Goal: Navigation & Orientation: Find specific page/section

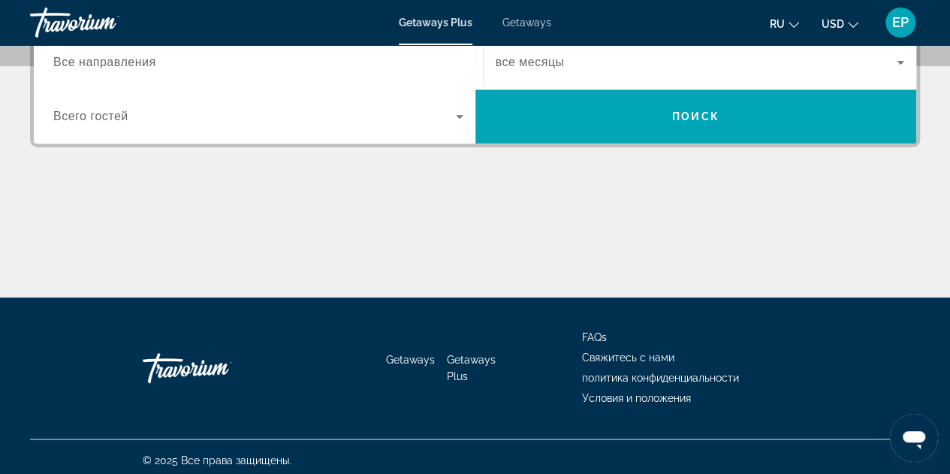
scroll to position [391, 0]
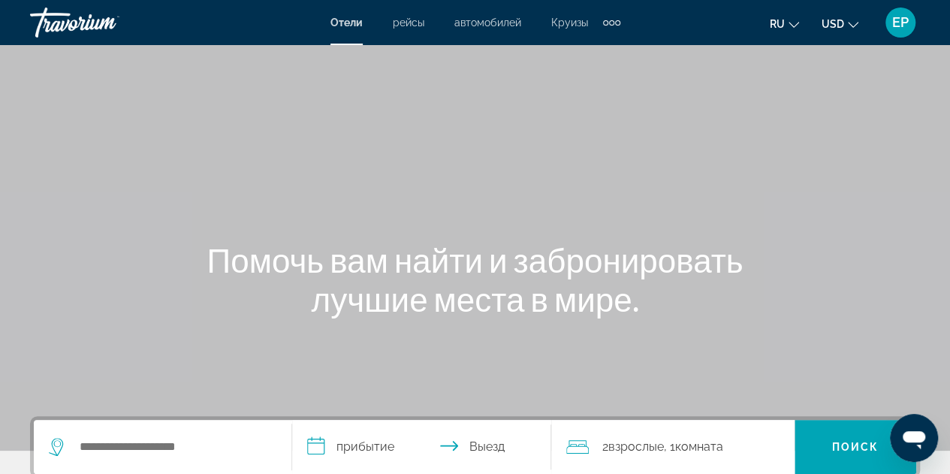
click at [575, 24] on span "Круизы" at bounding box center [569, 23] width 37 height 12
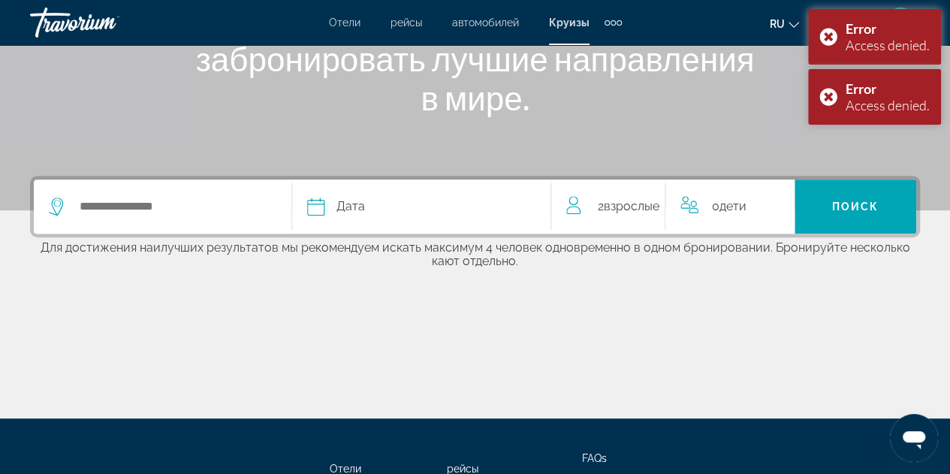
scroll to position [311, 0]
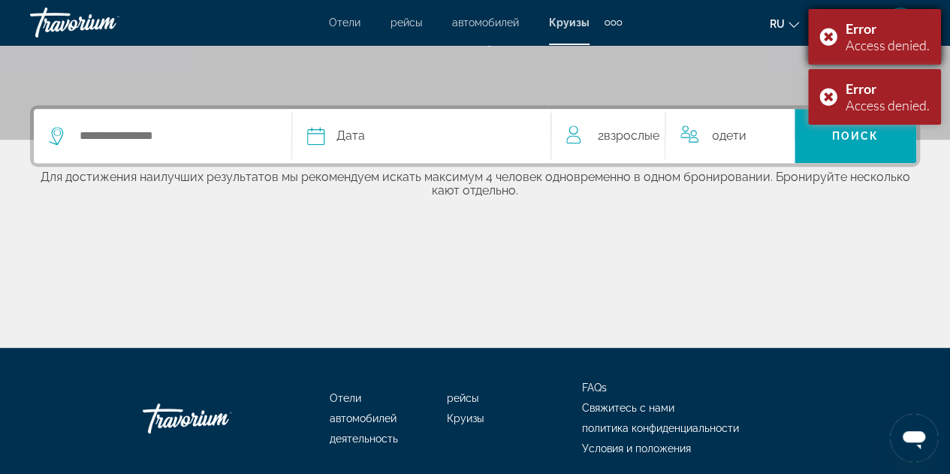
click at [831, 32] on div "Error Access denied." at bounding box center [874, 37] width 133 height 56
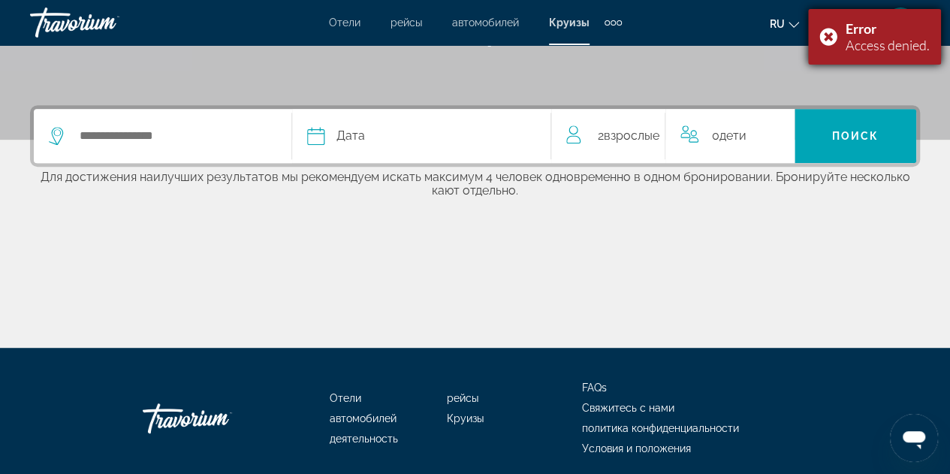
click at [826, 38] on div "Error Access denied." at bounding box center [874, 37] width 133 height 56
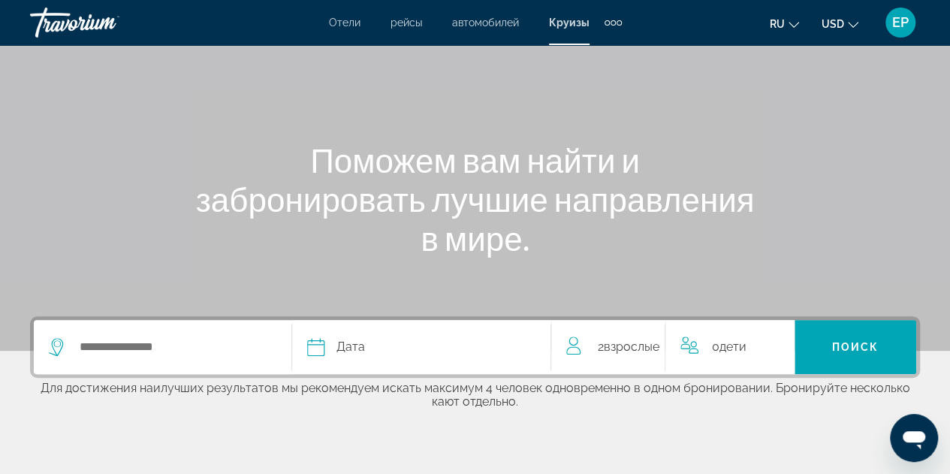
scroll to position [0, 0]
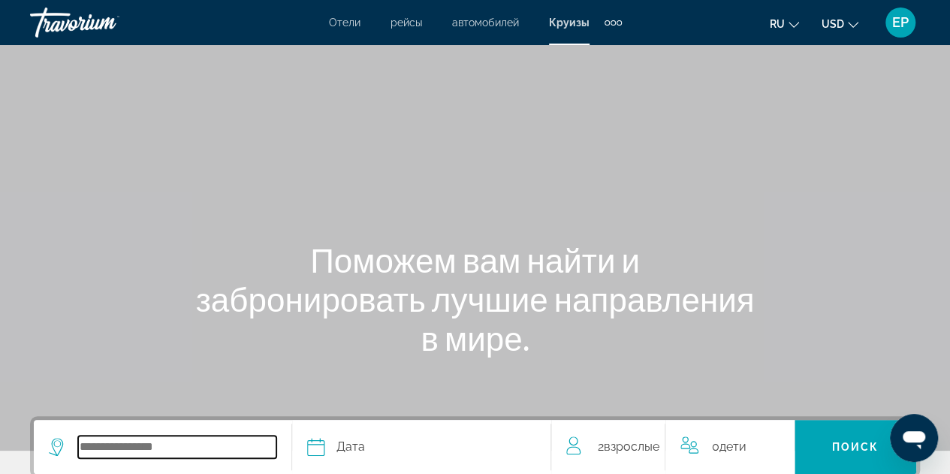
click at [224, 442] on input "Select cruise destination" at bounding box center [177, 447] width 198 height 23
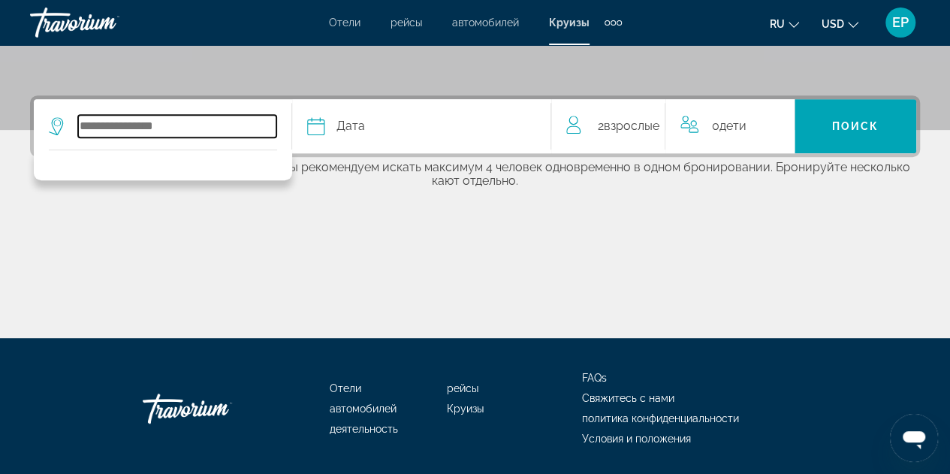
scroll to position [366, 0]
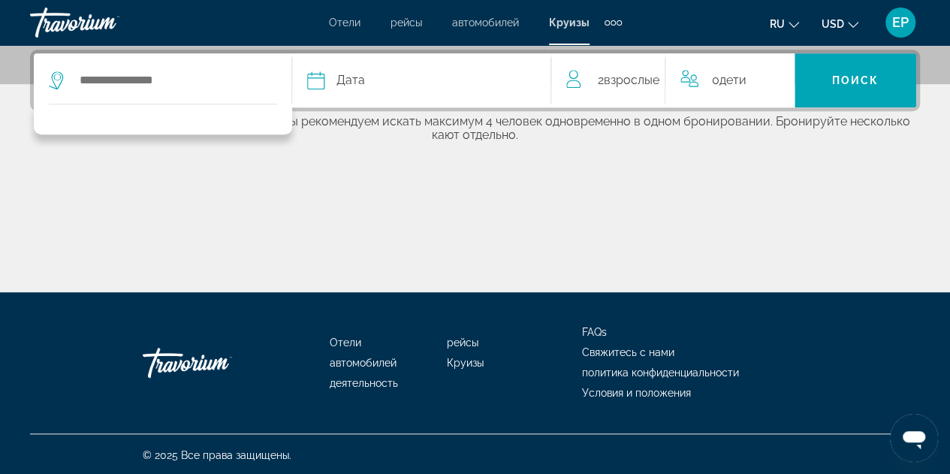
click at [613, 24] on div "Extra navigation items" at bounding box center [613, 22] width 5 height 5
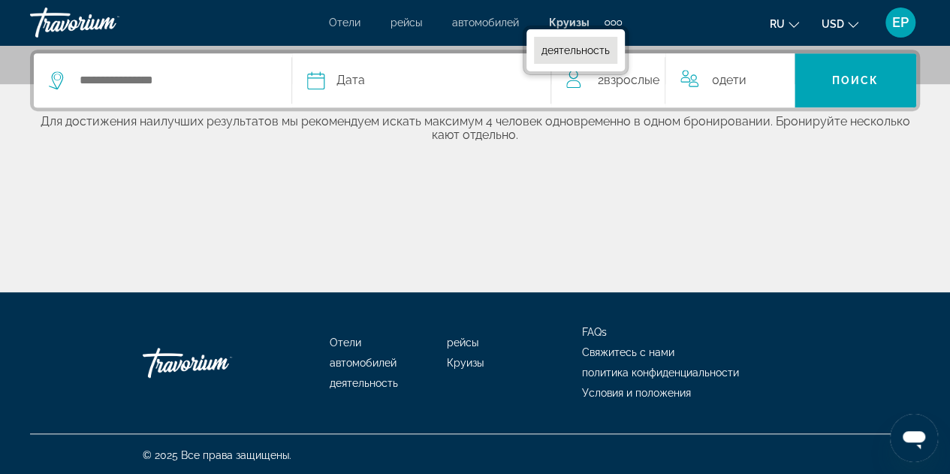
click at [580, 44] on span "деятельность" at bounding box center [575, 50] width 68 height 12
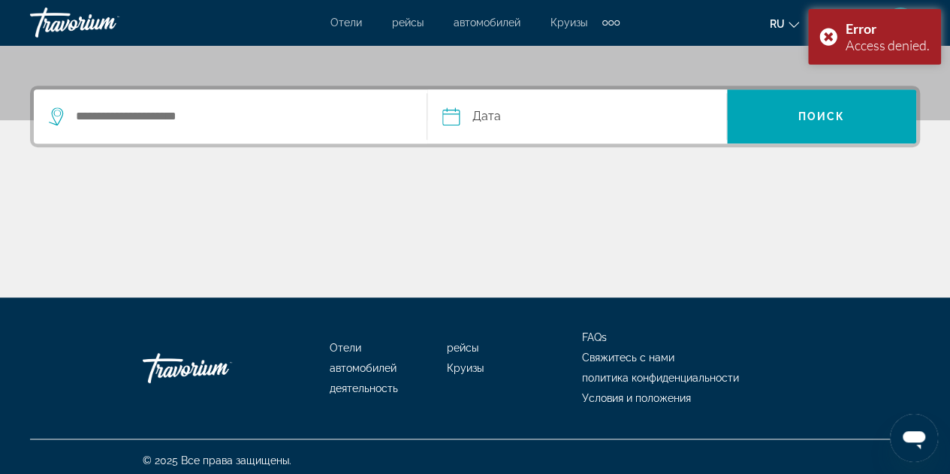
scroll to position [336, 0]
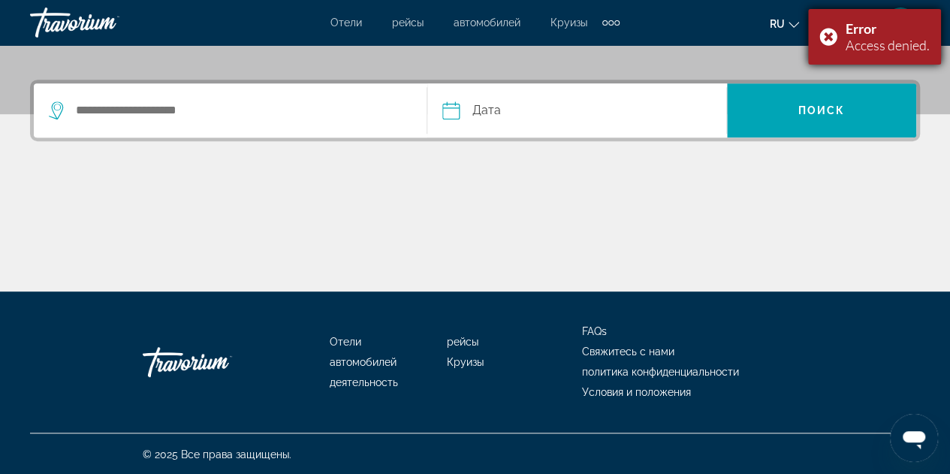
click at [830, 38] on div "Error Access denied." at bounding box center [874, 37] width 133 height 56
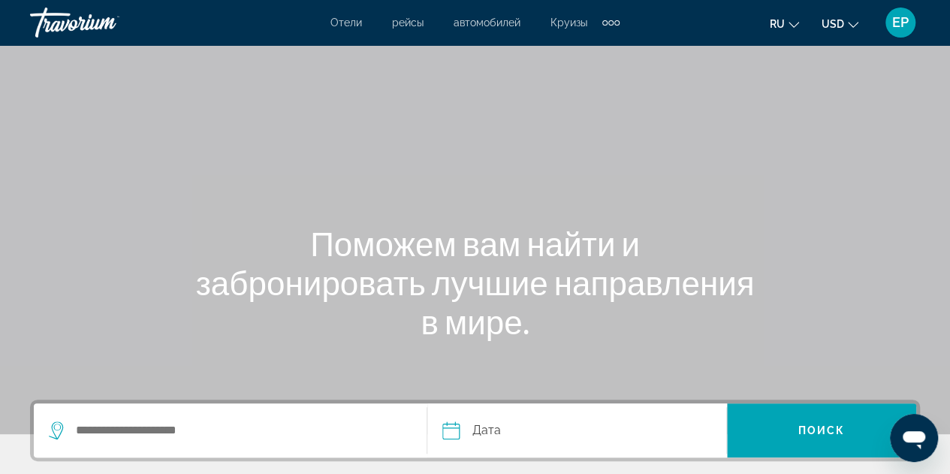
scroll to position [0, 0]
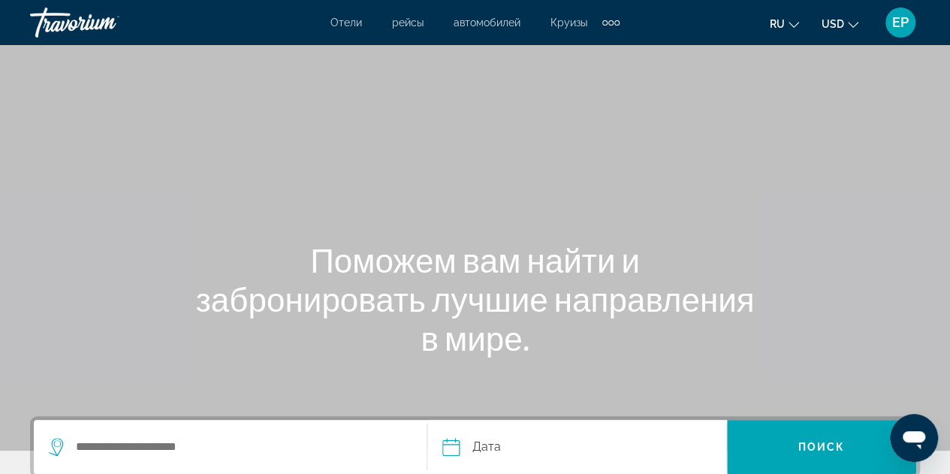
click at [347, 22] on span "Отели" at bounding box center [346, 23] width 32 height 12
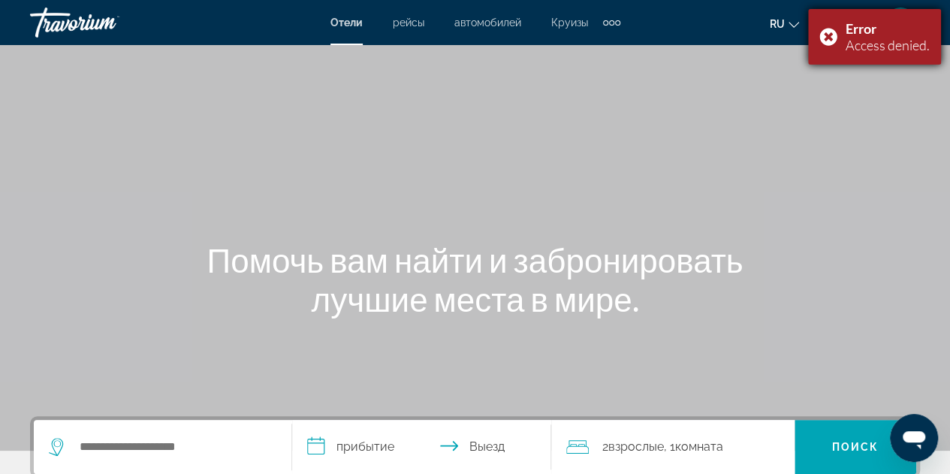
click at [831, 40] on div "Error Access denied." at bounding box center [874, 37] width 133 height 56
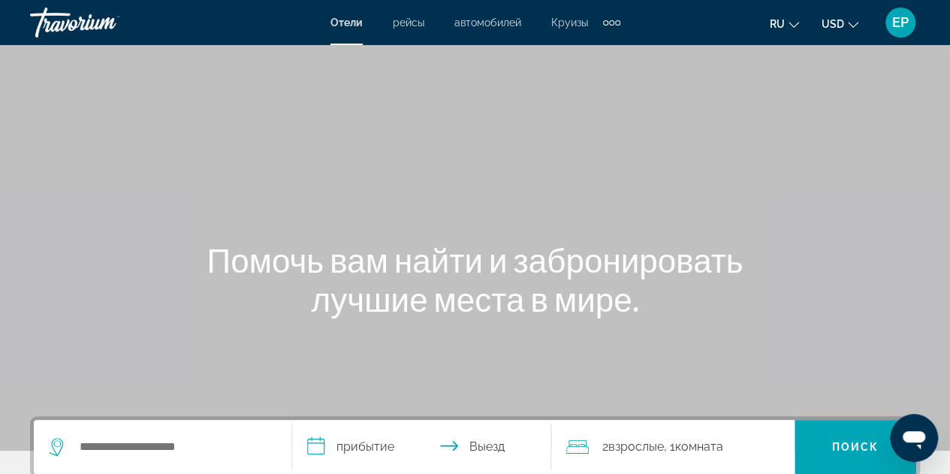
click at [407, 25] on span "рейсы" at bounding box center [409, 23] width 32 height 12
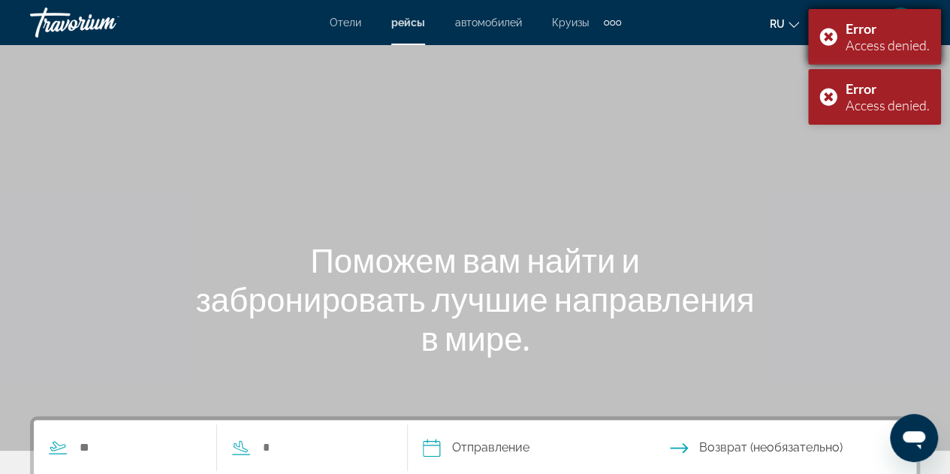
click at [831, 36] on div "Error Access denied." at bounding box center [874, 37] width 133 height 56
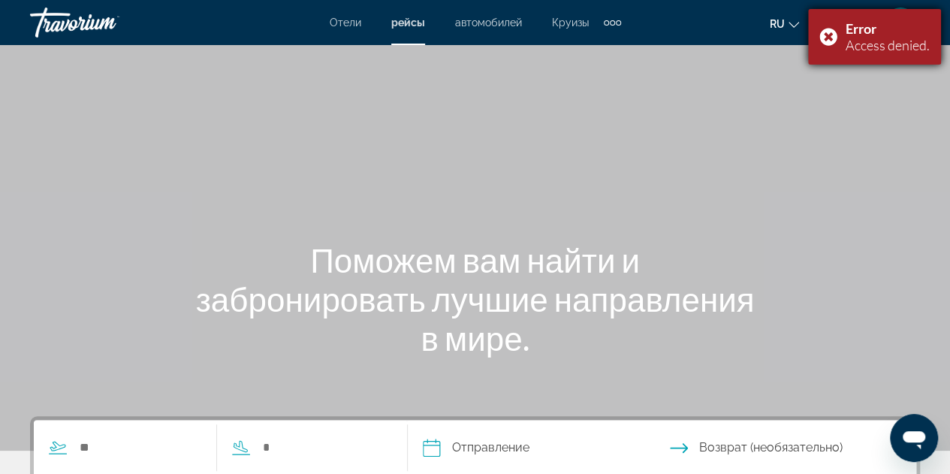
click at [828, 35] on div "Error Access denied." at bounding box center [874, 37] width 133 height 56
